Goal: Task Accomplishment & Management: Complete application form

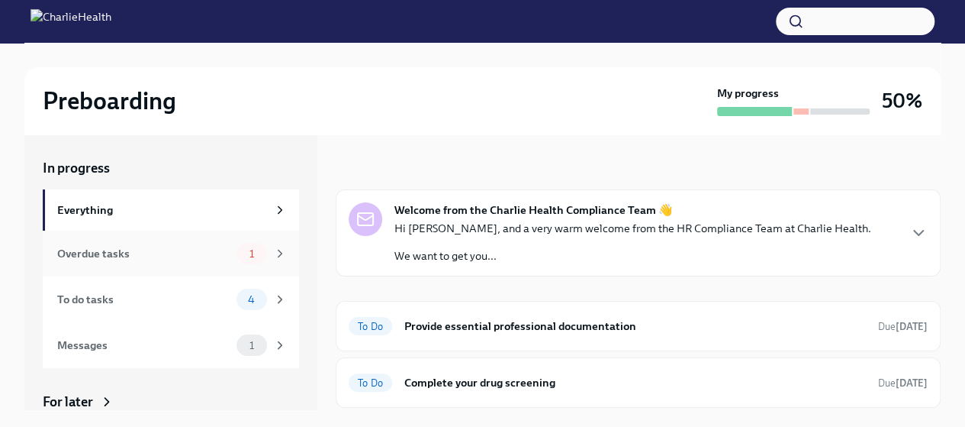
click at [160, 253] on div "Overdue tasks" at bounding box center [143, 253] width 173 height 17
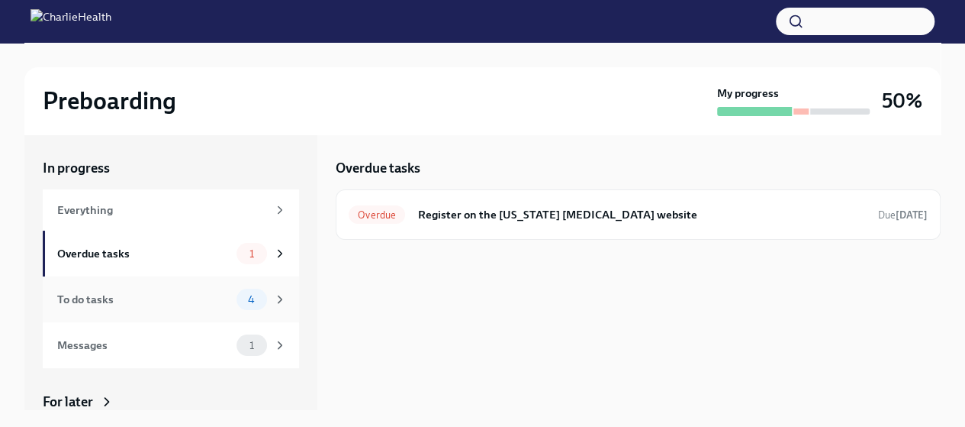
click at [171, 298] on div "To do tasks" at bounding box center [143, 299] width 173 height 17
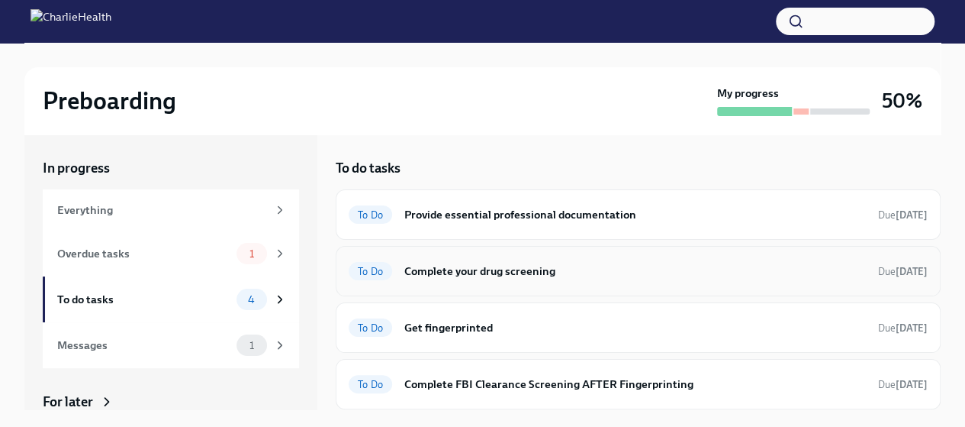
click at [498, 278] on div "To Do Complete your drug screening Due [DATE]" at bounding box center [638, 271] width 579 height 24
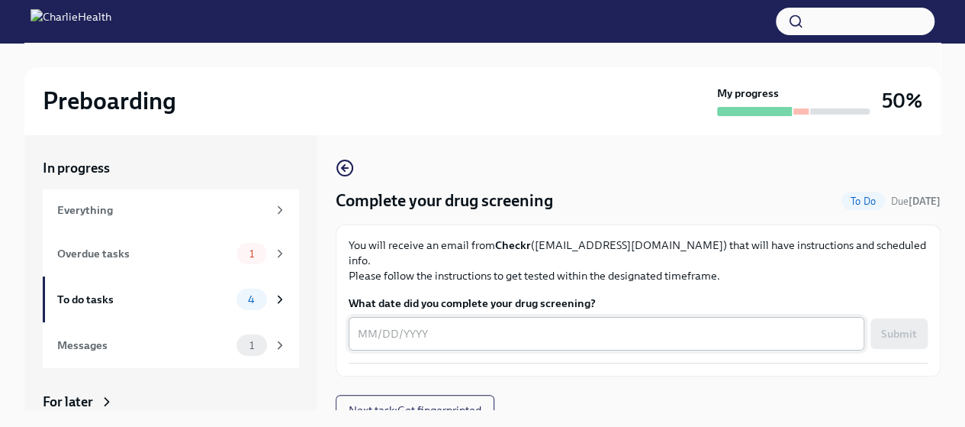
click at [690, 324] on textarea "What date did you complete your drug screening?" at bounding box center [606, 333] width 497 height 18
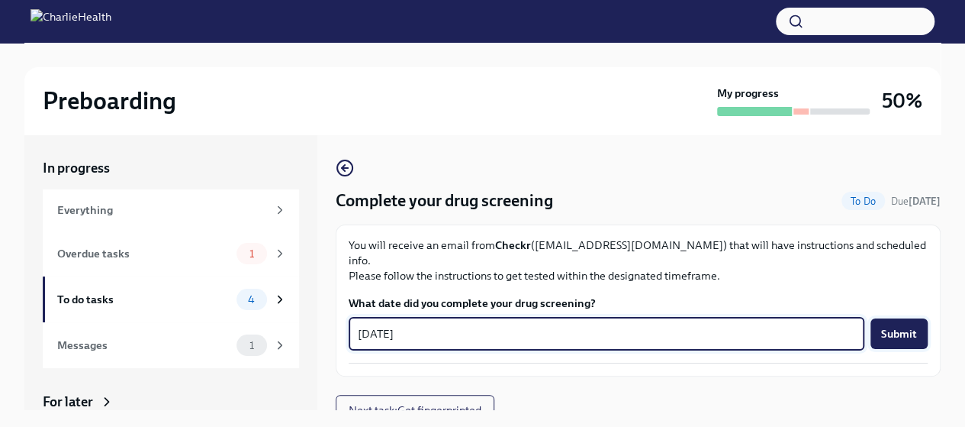
type textarea "[DATE]"
click at [915, 326] on button "Submit" at bounding box center [899, 333] width 57 height 31
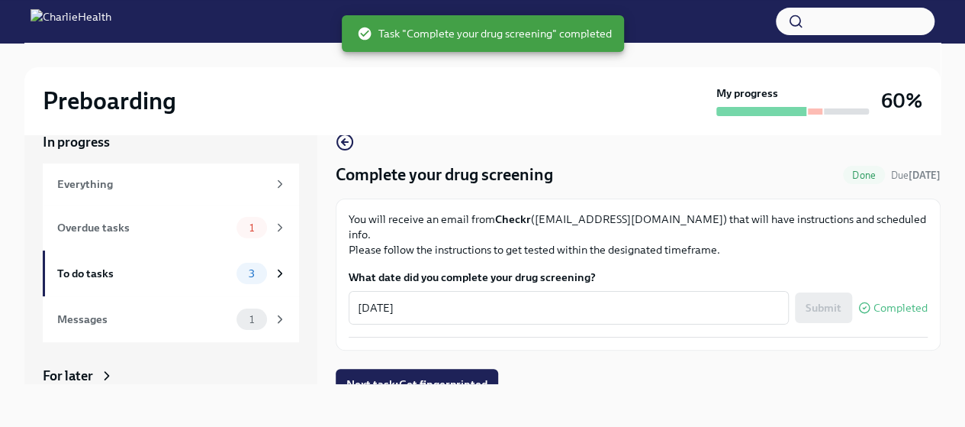
scroll to position [22, 0]
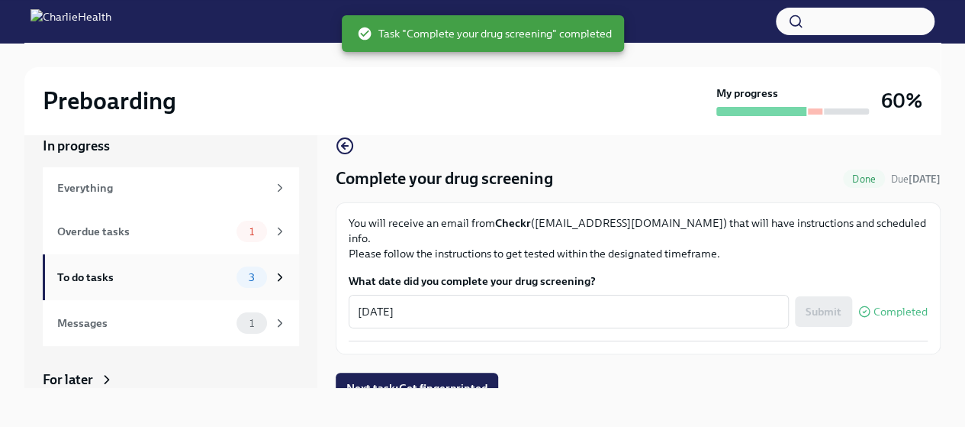
click at [243, 285] on div "3" at bounding box center [252, 276] width 31 height 21
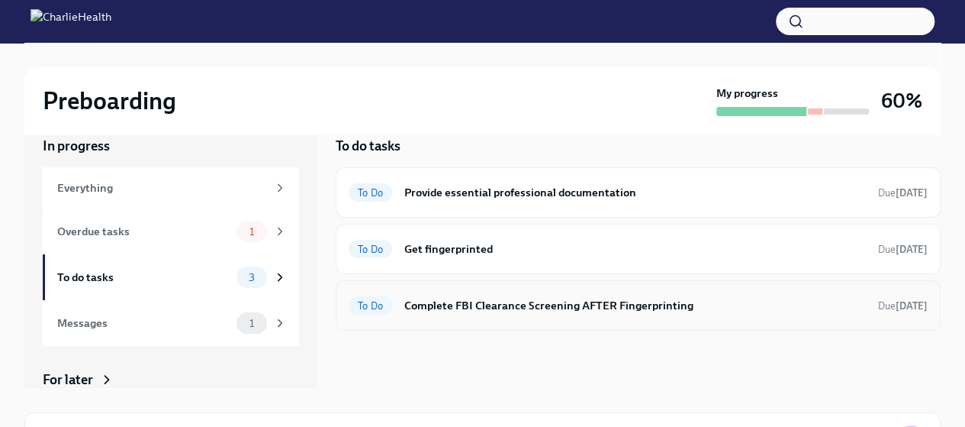
click at [600, 316] on div "To Do Complete FBI Clearance Screening AFTER Fingerprinting Due [DATE]" at bounding box center [638, 305] width 605 height 50
click at [562, 244] on h6 "Get fingerprinted" at bounding box center [635, 248] width 462 height 17
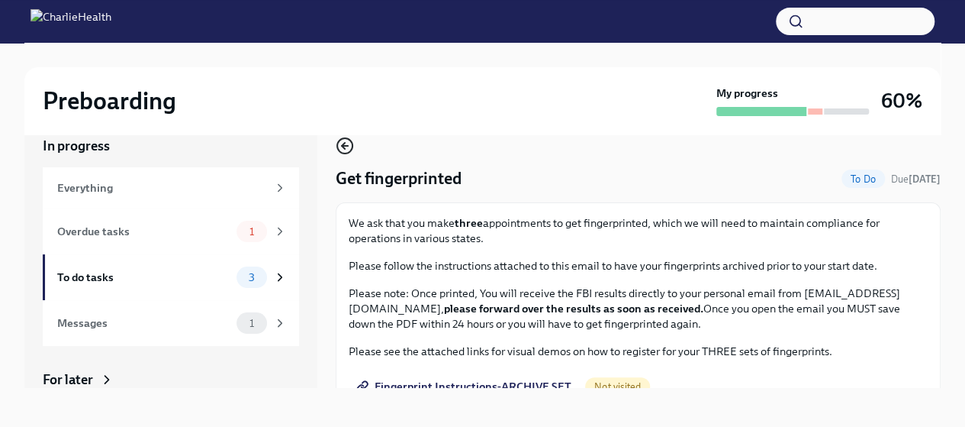
click at [343, 139] on icon "button" at bounding box center [345, 146] width 18 height 18
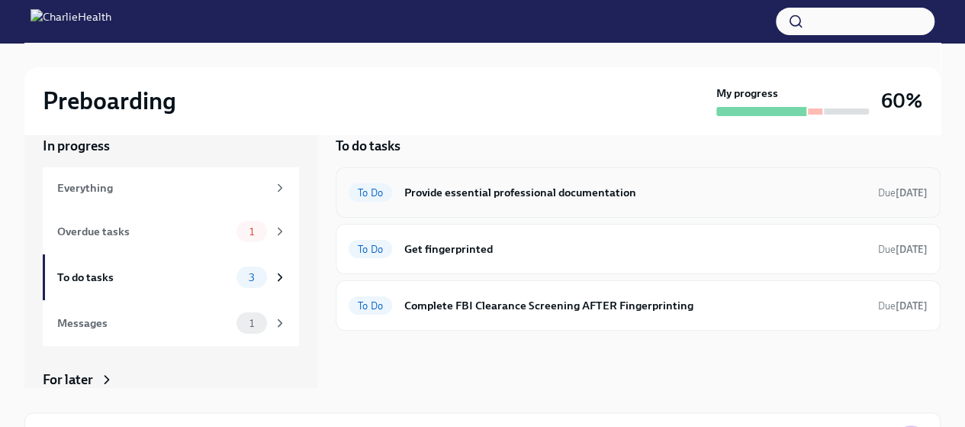
click at [462, 196] on h6 "Provide essential professional documentation" at bounding box center [635, 192] width 462 height 17
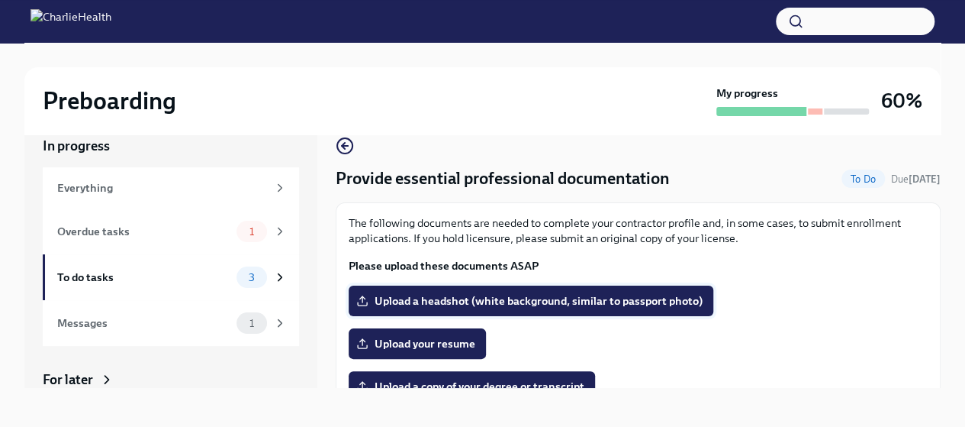
scroll to position [68, 0]
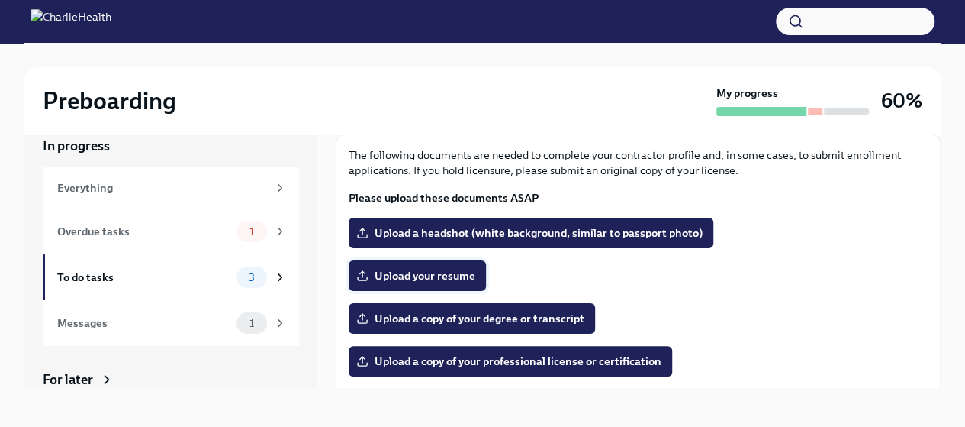
click at [431, 274] on span "Upload your resume" at bounding box center [417, 275] width 116 height 15
click at [0, 0] on input "Upload your resume" at bounding box center [0, 0] width 0 height 0
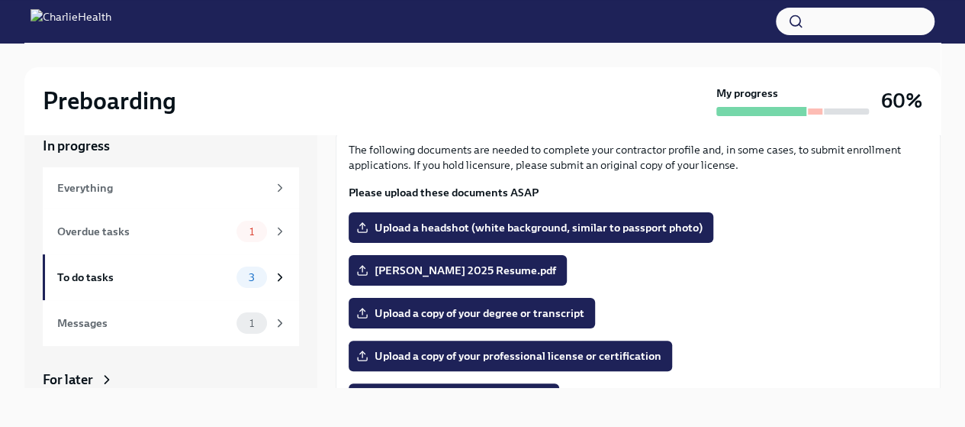
scroll to position [63, 0]
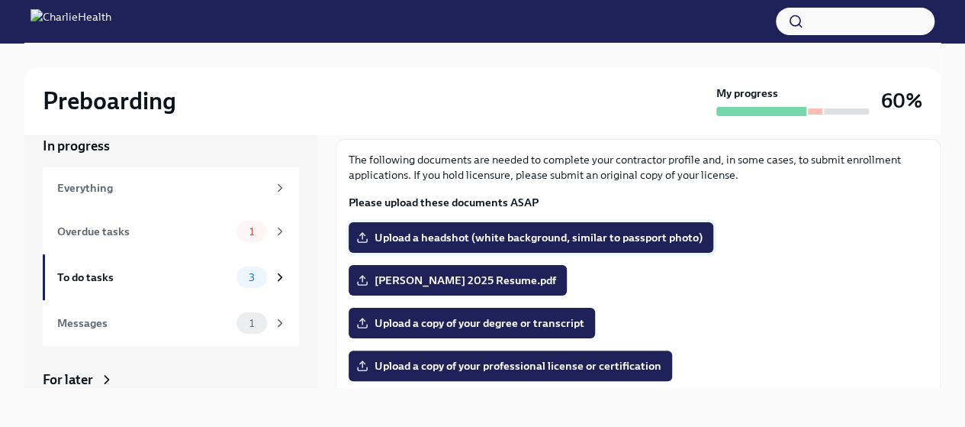
click at [462, 228] on label "Upload a headshot (white background, similar to passport photo)" at bounding box center [531, 237] width 365 height 31
click at [0, 0] on input "Upload a headshot (white background, similar to passport photo)" at bounding box center [0, 0] width 0 height 0
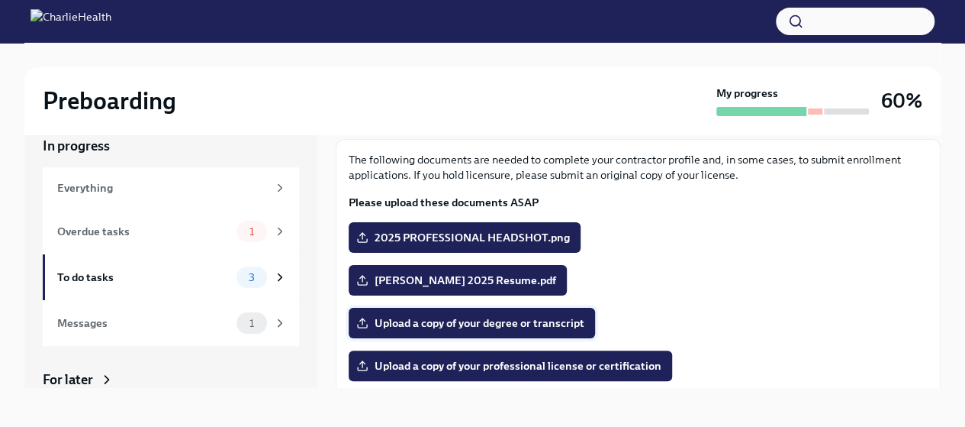
click at [548, 324] on span "Upload a copy of your degree or transcript" at bounding box center [471, 322] width 225 height 15
click at [0, 0] on input "Upload a copy of your degree or transcript" at bounding box center [0, 0] width 0 height 0
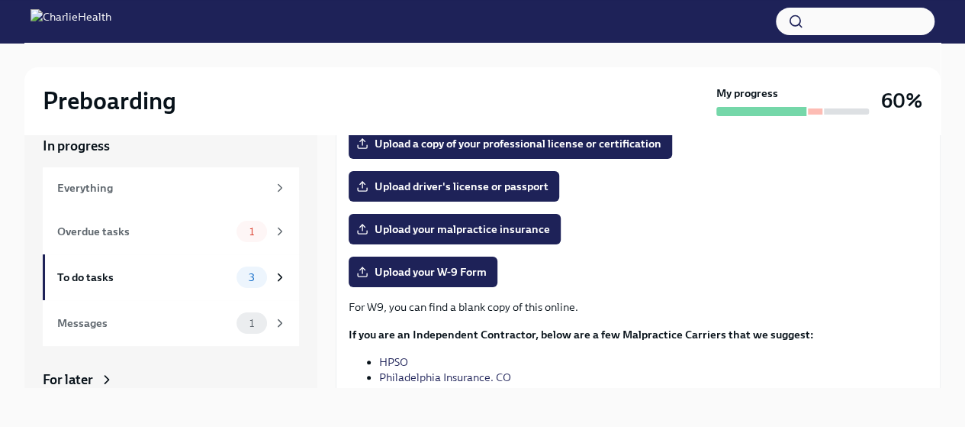
scroll to position [276, 0]
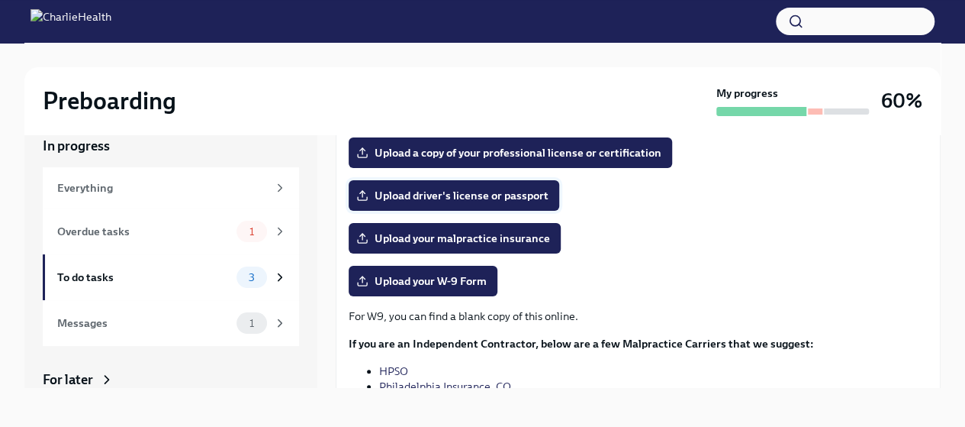
click at [441, 195] on span "Upload driver's license or passport" at bounding box center [453, 195] width 189 height 15
click at [0, 0] on input "Upload driver's license or passport" at bounding box center [0, 0] width 0 height 0
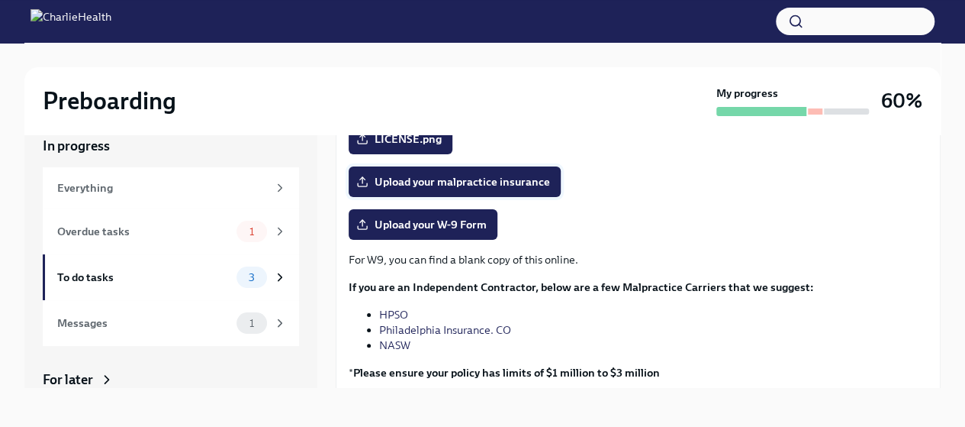
scroll to position [331, 0]
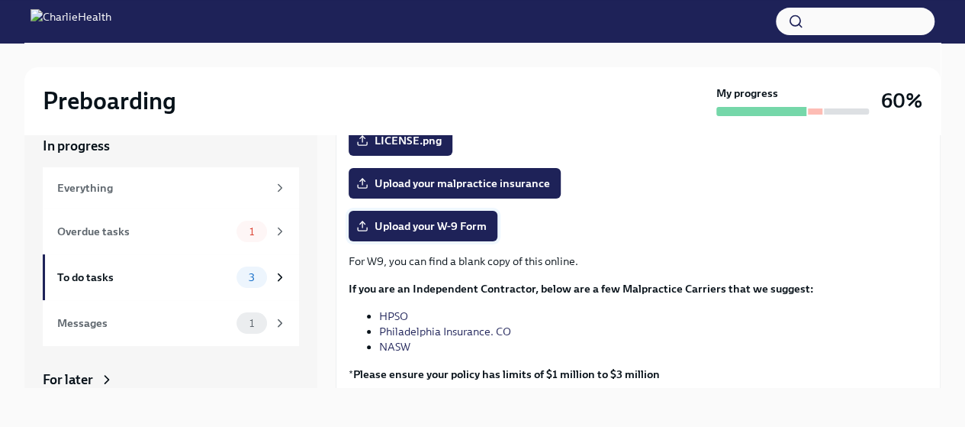
click at [437, 219] on span "Upload your W-9 Form" at bounding box center [422, 225] width 127 height 15
click at [0, 0] on input "Upload your W-9 Form" at bounding box center [0, 0] width 0 height 0
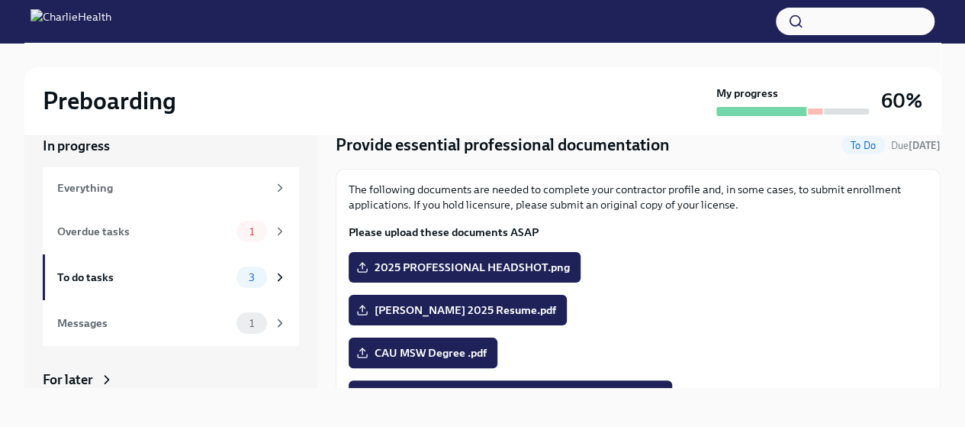
scroll to position [0, 0]
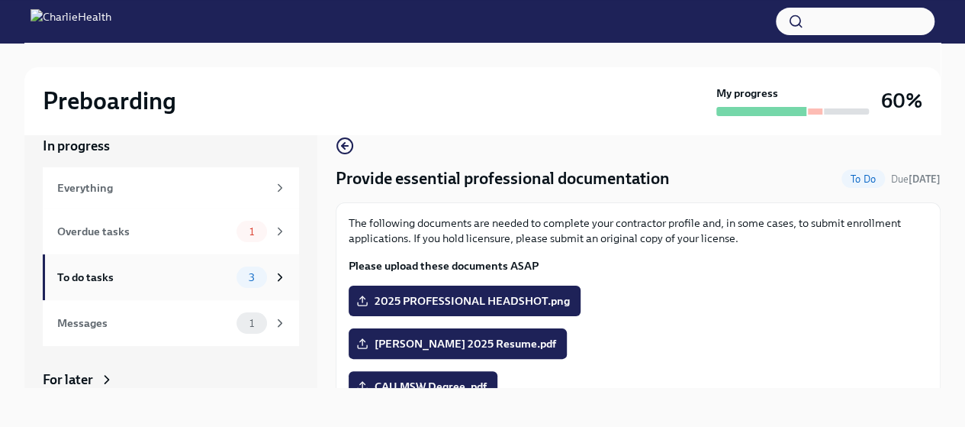
click at [128, 273] on div "To do tasks" at bounding box center [143, 277] width 173 height 17
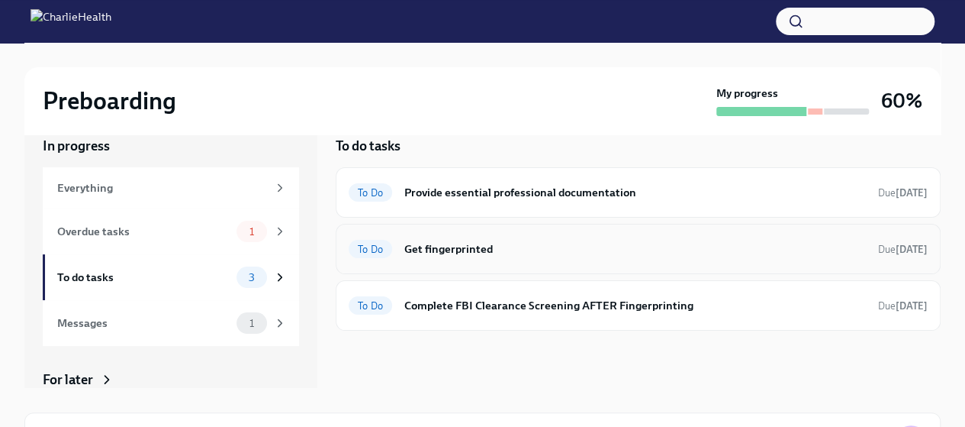
click at [568, 248] on h6 "Get fingerprinted" at bounding box center [635, 248] width 462 height 17
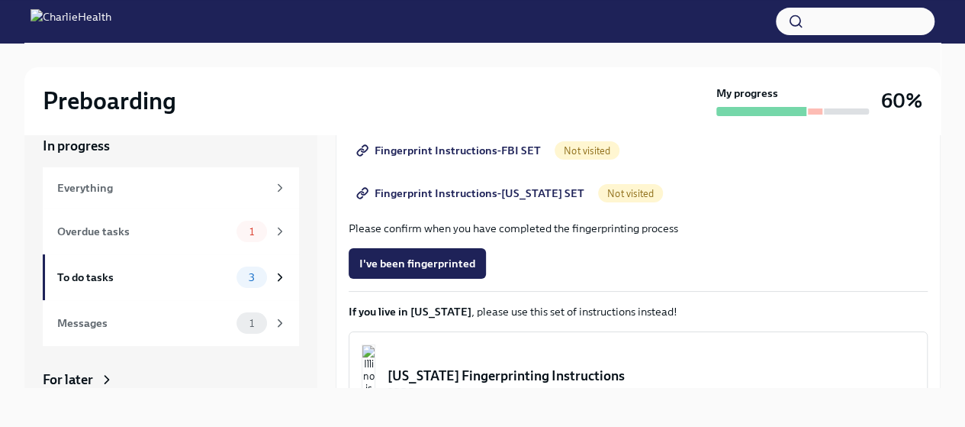
scroll to position [143, 0]
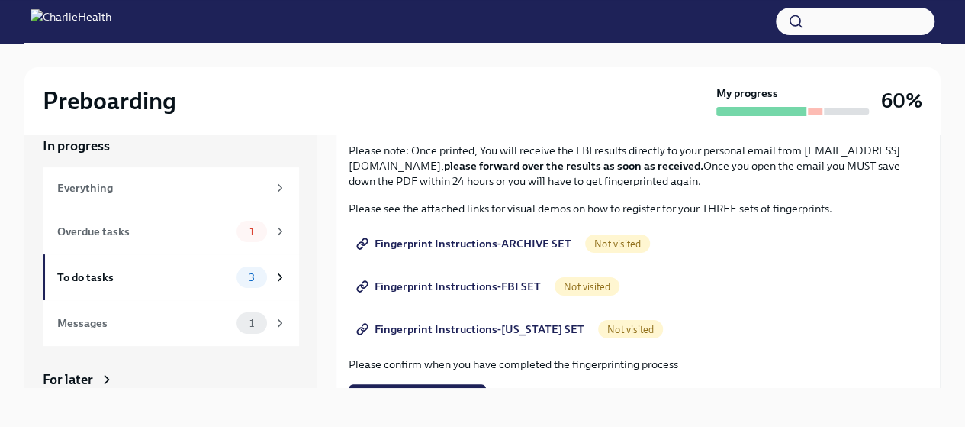
click at [504, 240] on span "Fingerprint Instructions-ARCHIVE SET" at bounding box center [465, 243] width 212 height 15
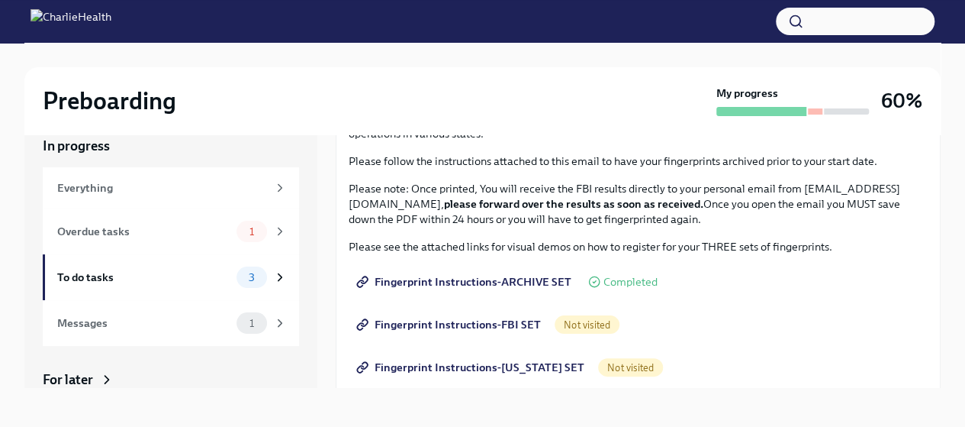
scroll to position [107, 0]
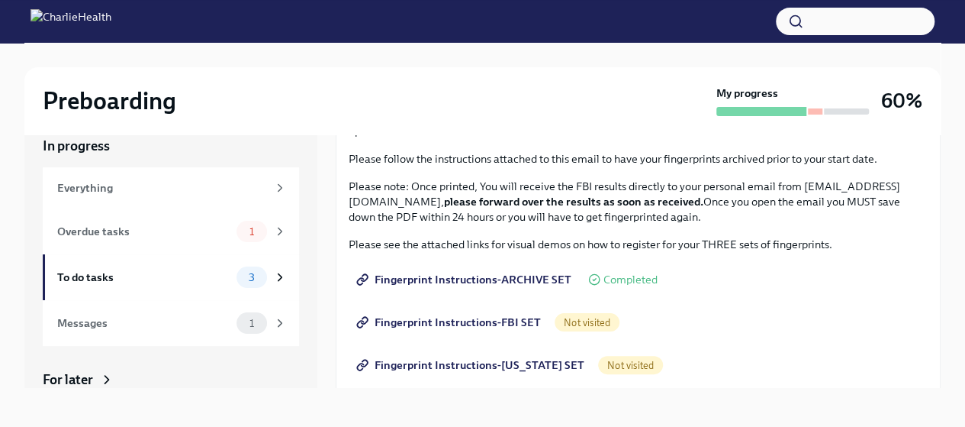
click at [484, 320] on span "Fingerprint Instructions-FBI SET" at bounding box center [450, 321] width 182 height 15
click at [444, 359] on span "Fingerprint Instructions-[US_STATE] SET" at bounding box center [471, 364] width 225 height 15
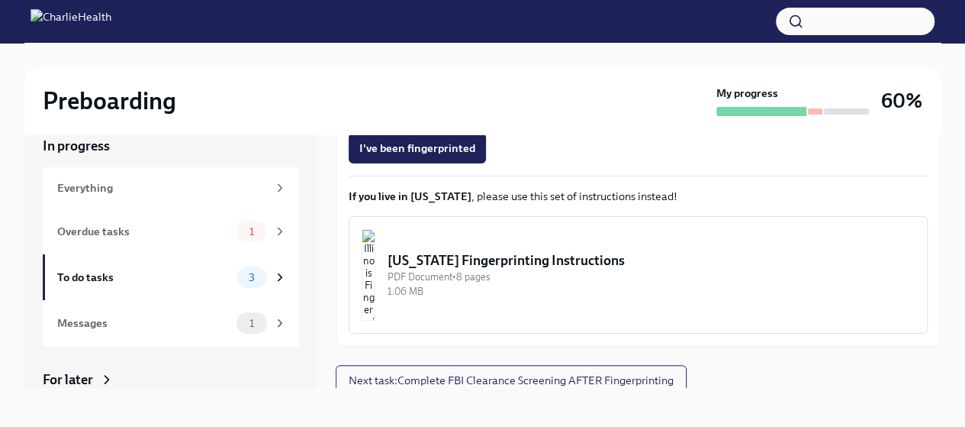
scroll to position [400, 0]
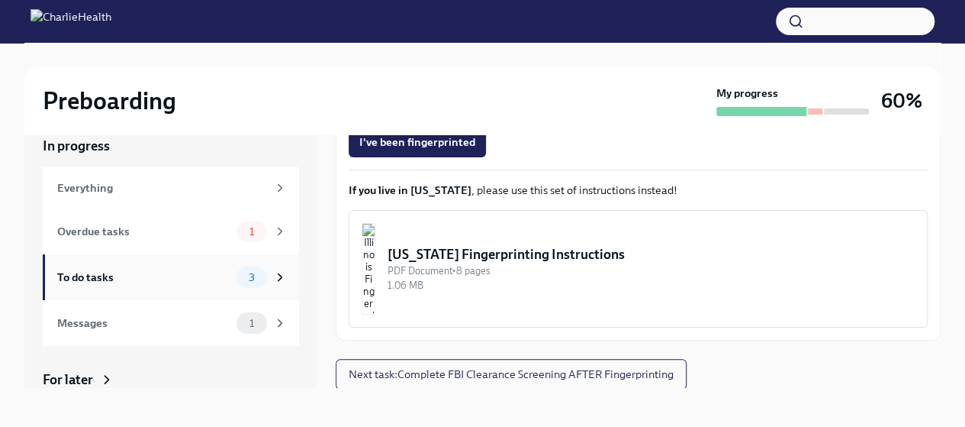
click at [160, 280] on div "To do tasks" at bounding box center [143, 277] width 173 height 17
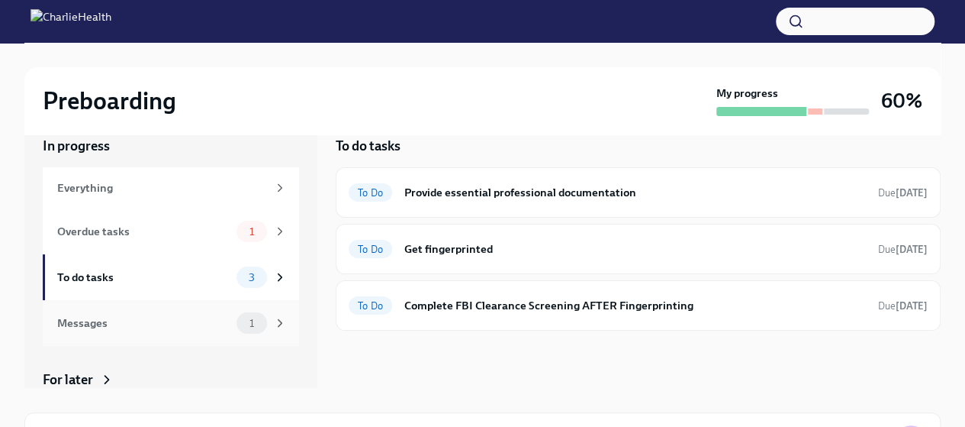
click at [179, 344] on div "Messages 1" at bounding box center [171, 323] width 256 height 46
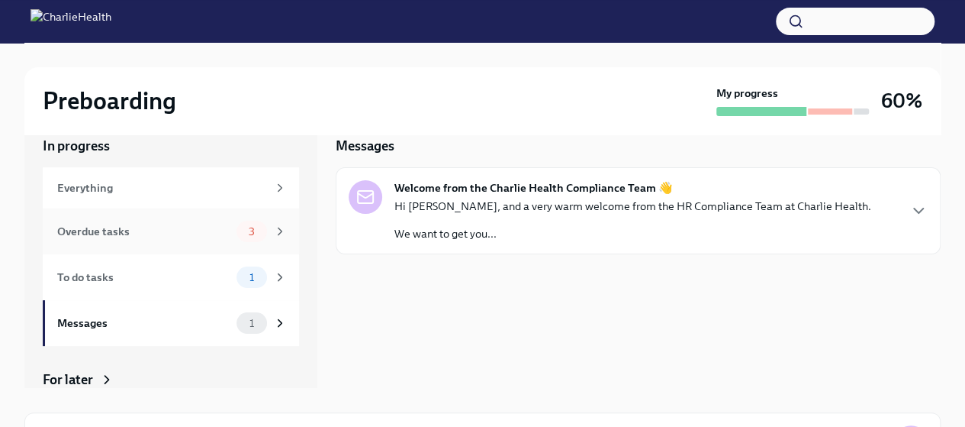
click at [129, 237] on div "Overdue tasks" at bounding box center [143, 231] width 173 height 17
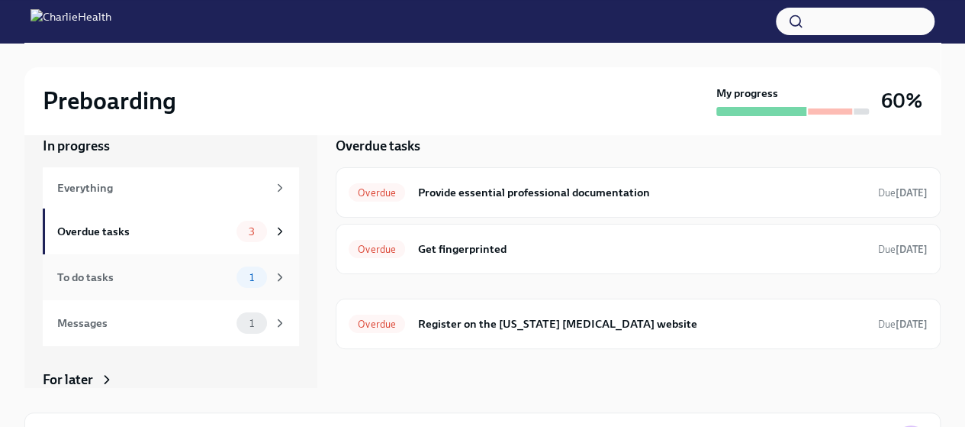
click at [159, 277] on div "To do tasks" at bounding box center [143, 277] width 173 height 17
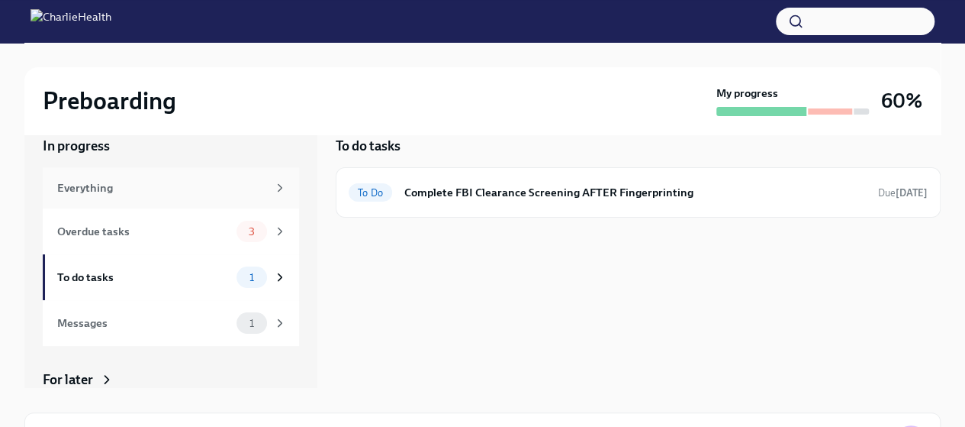
click at [77, 175] on div "Everything" at bounding box center [171, 187] width 256 height 41
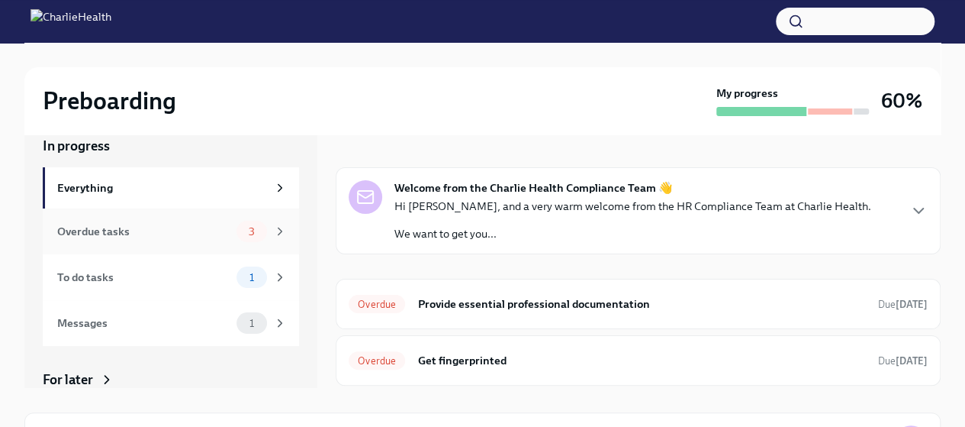
click at [137, 227] on div "Overdue tasks" at bounding box center [143, 231] width 173 height 17
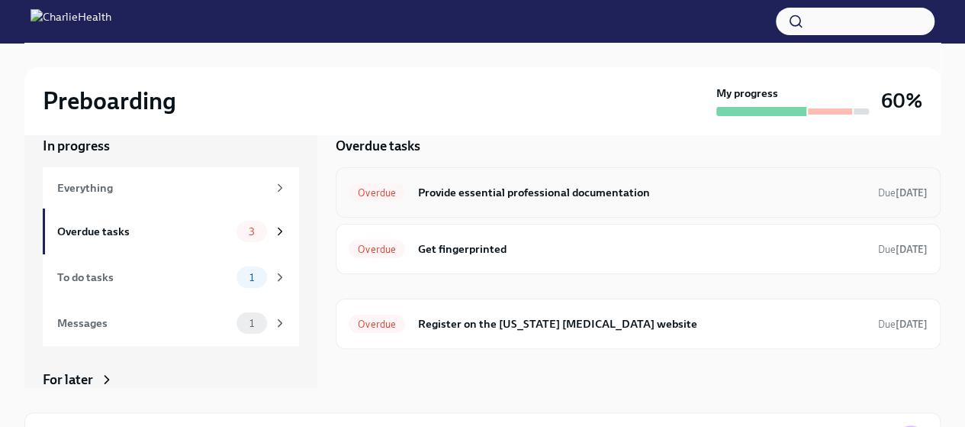
click at [502, 186] on h6 "Provide essential professional documentation" at bounding box center [641, 192] width 449 height 17
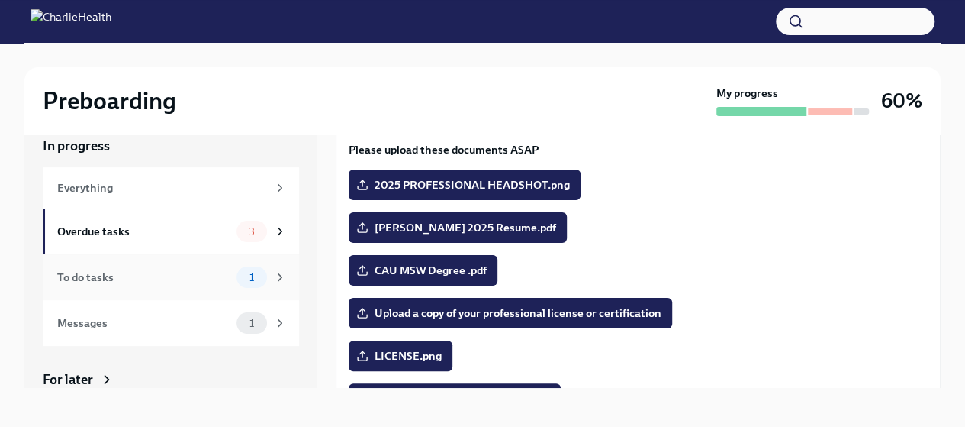
scroll to position [111, 0]
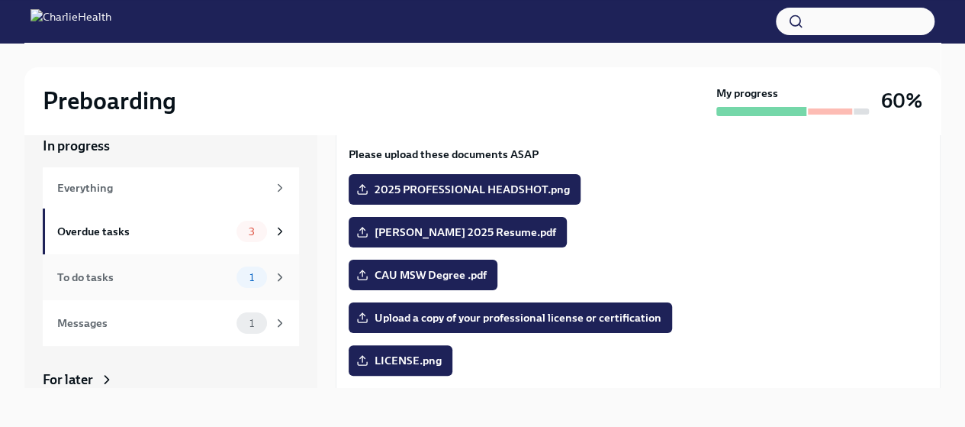
click at [146, 271] on div "To do tasks" at bounding box center [143, 277] width 173 height 17
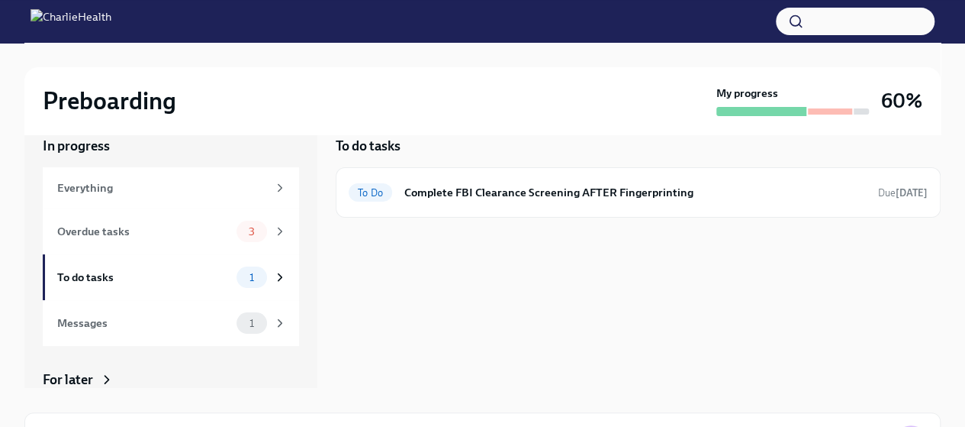
click at [711, 259] on div "To do tasks To Do Complete FBI Clearance Screening AFTER Fingerprinting Due [DA…" at bounding box center [638, 249] width 605 height 275
